Goal: Information Seeking & Learning: Learn about a topic

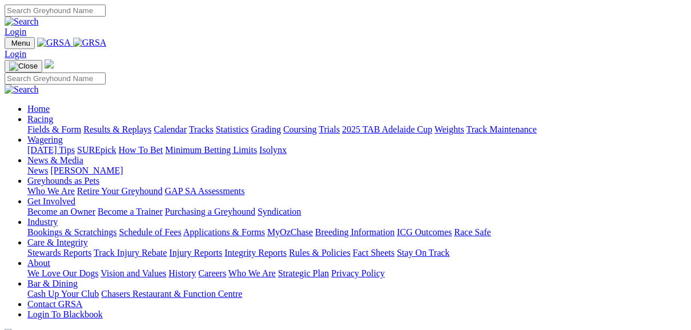
click at [59, 124] on link "Fields & Form" at bounding box center [54, 129] width 54 height 10
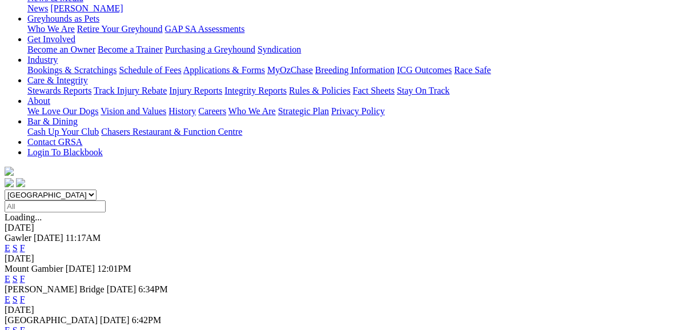
scroll to position [228, 0]
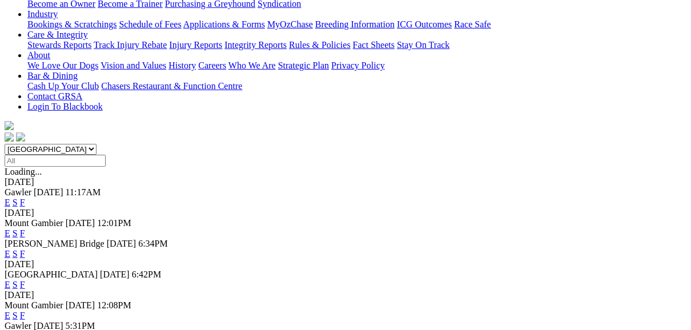
click at [25, 249] on link "F" at bounding box center [22, 254] width 5 height 10
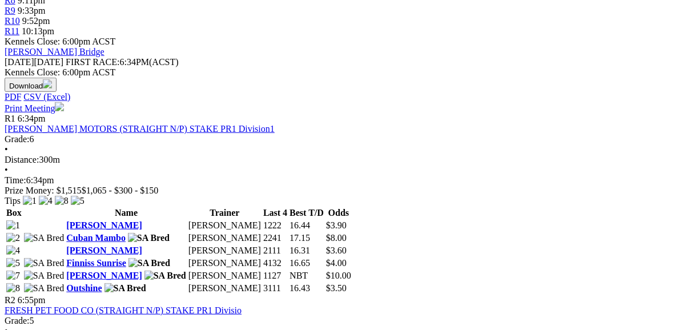
scroll to position [503, 0]
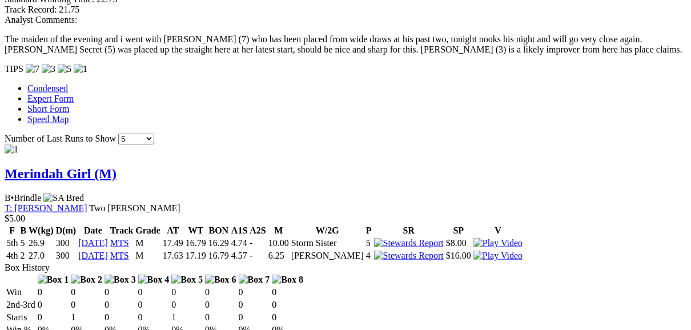
scroll to position [914, 0]
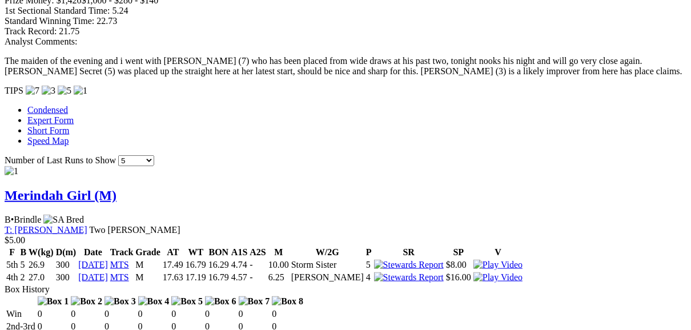
scroll to position [868, 0]
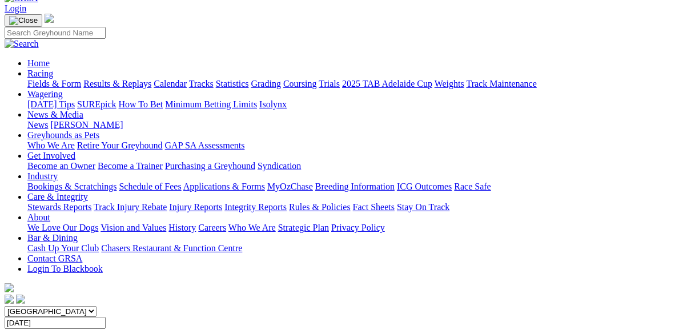
scroll to position [46, 0]
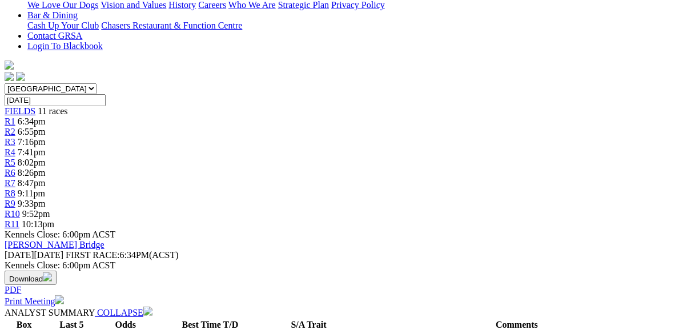
scroll to position [320, 0]
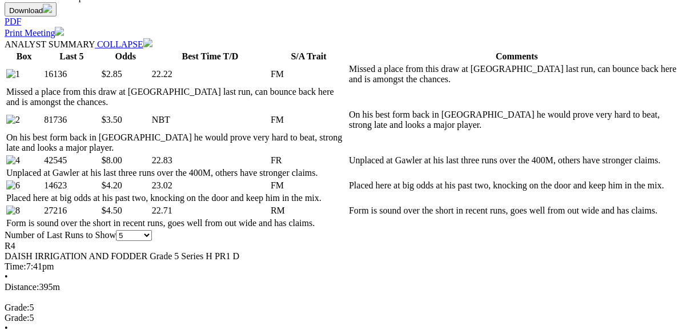
scroll to position [503, 0]
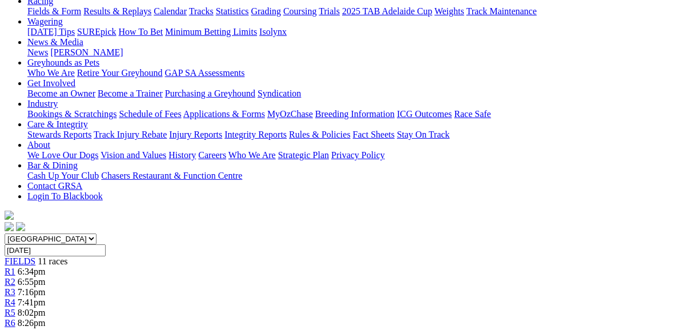
scroll to position [137, 0]
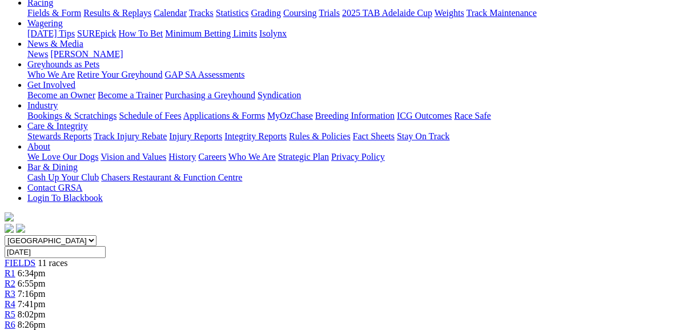
click at [15, 310] on span "R5" at bounding box center [10, 315] width 11 height 10
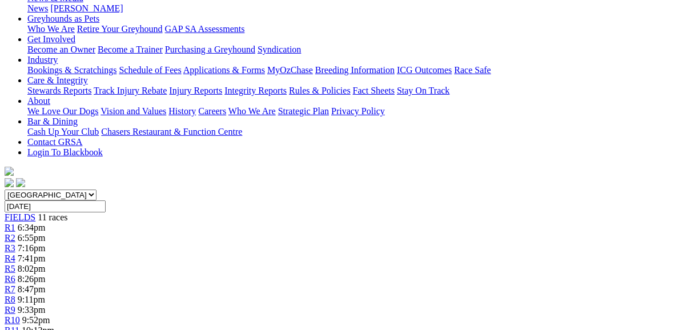
scroll to position [137, 0]
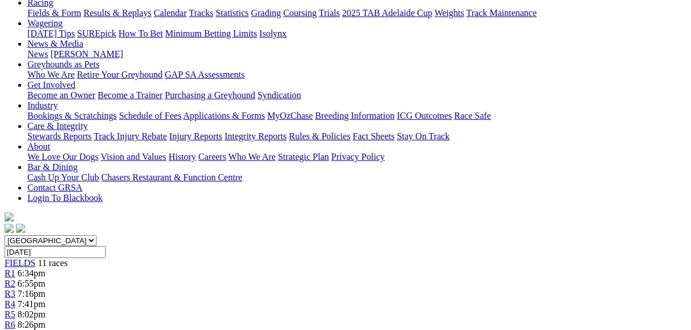
click at [15, 320] on span "R6" at bounding box center [10, 325] width 11 height 10
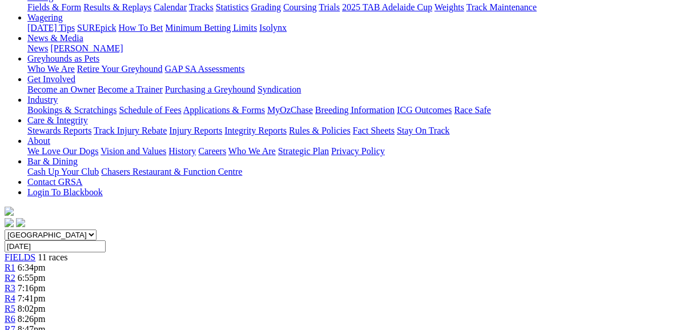
scroll to position [137, 0]
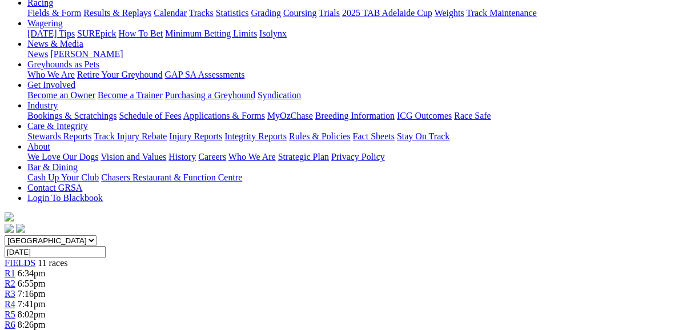
click at [15, 329] on span "R7" at bounding box center [10, 335] width 11 height 10
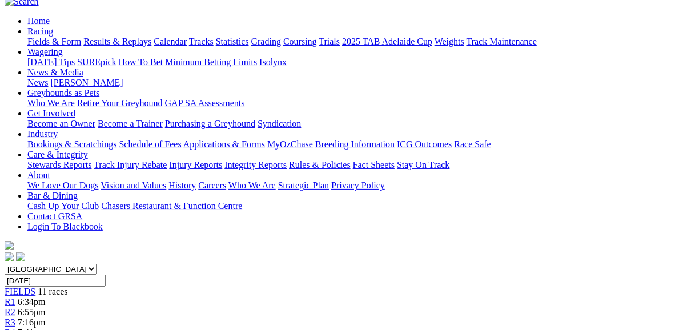
scroll to position [91, 0]
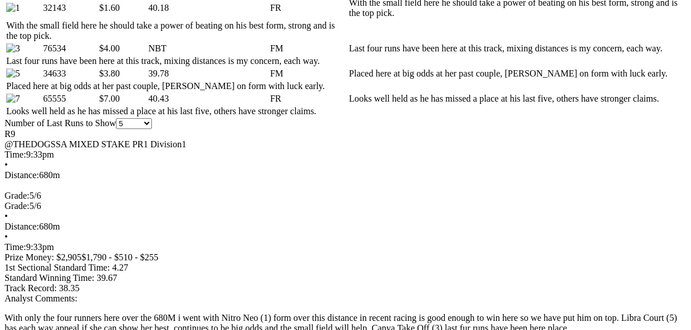
scroll to position [640, 0]
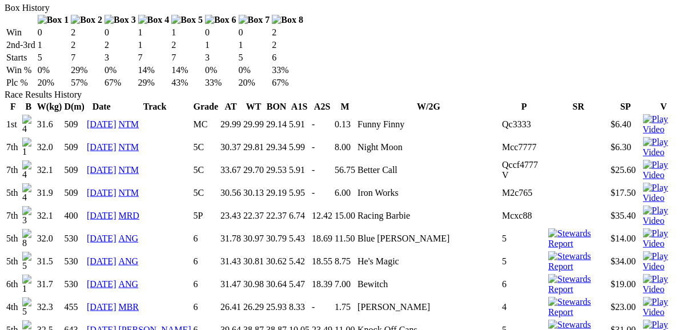
scroll to position [731, 0]
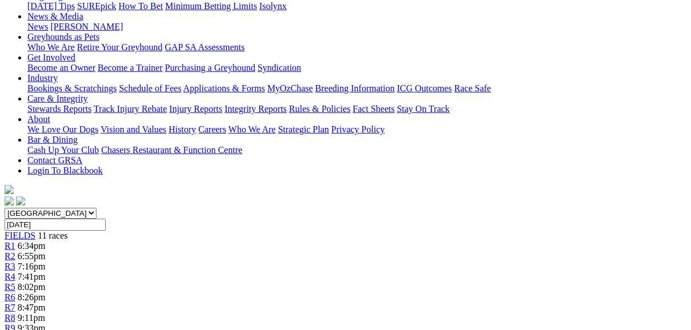
scroll to position [137, 0]
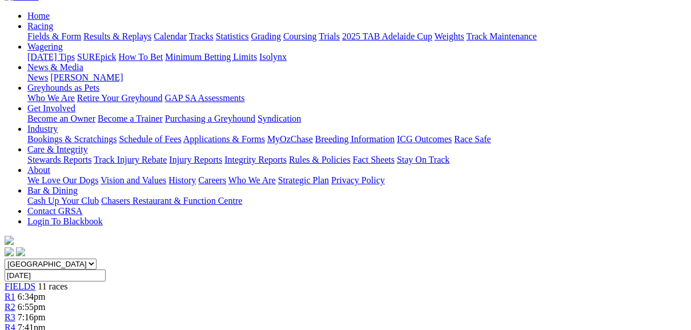
scroll to position [91, 0]
